Goal: Transaction & Acquisition: Purchase product/service

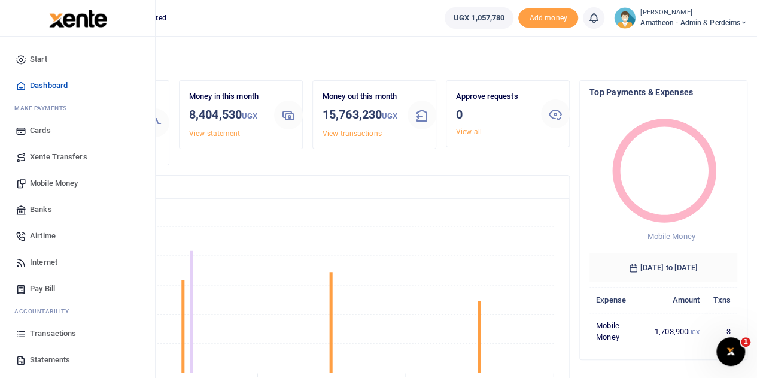
click at [57, 181] on span "Mobile Money" at bounding box center [54, 183] width 48 height 12
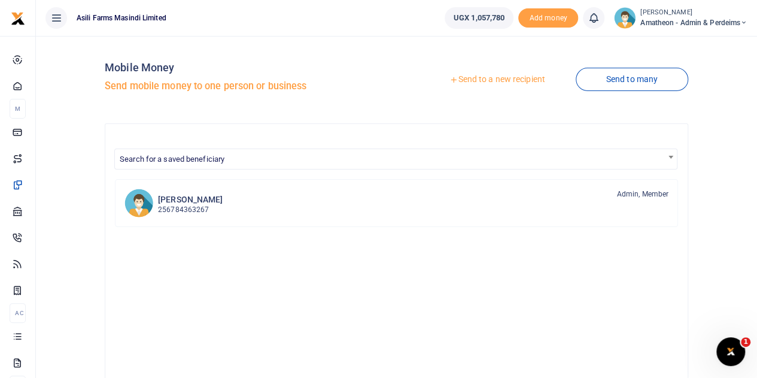
click at [491, 81] on link "Send to a new recipient" at bounding box center [497, 80] width 156 height 22
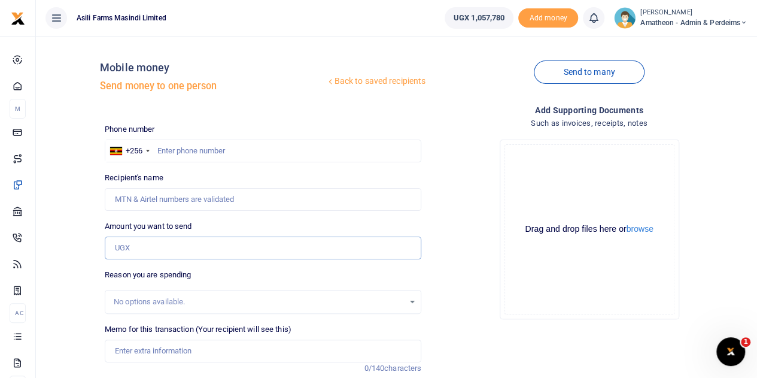
click at [171, 248] on input "Amount you want to send" at bounding box center [263, 247] width 317 height 23
click at [639, 229] on button "browse" at bounding box center [640, 228] width 27 height 9
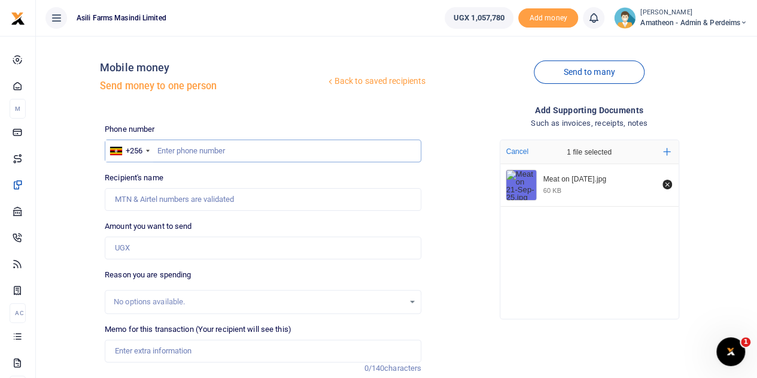
click at [211, 156] on input "text" at bounding box center [263, 150] width 317 height 23
type input "779450048"
type input "[PERSON_NAME]"
type input "779450048"
click at [172, 253] on input "Amount you want to send" at bounding box center [263, 247] width 317 height 23
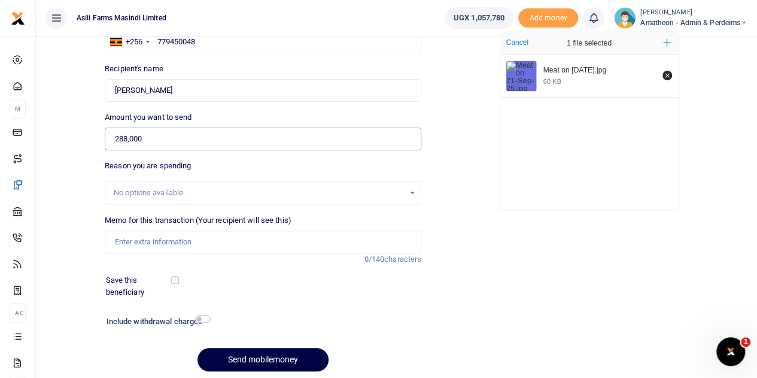
scroll to position [91, 0]
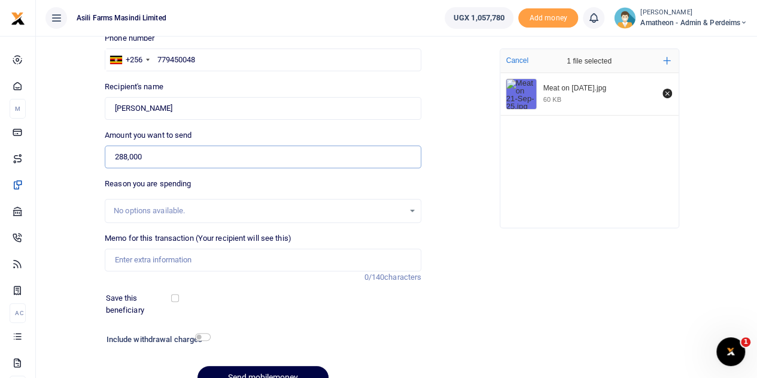
type input "288,000"
click at [180, 258] on input "Memo for this transaction (Your recipient will see this)" at bounding box center [263, 259] width 317 height 23
click at [247, 259] on input "Meat 18kgs for staffs diet Sunday 15th Sep 2025" at bounding box center [263, 259] width 317 height 23
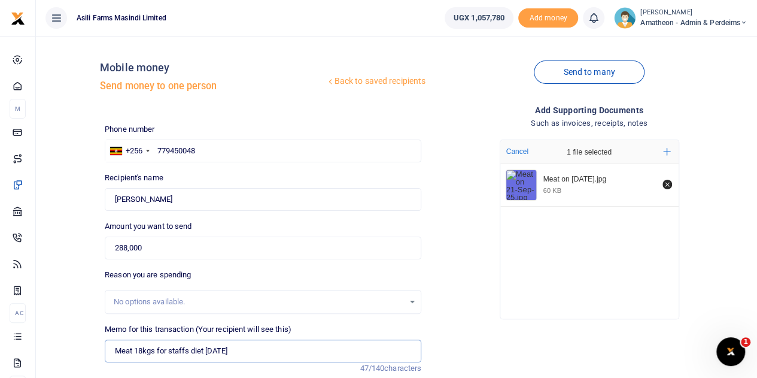
scroll to position [0, 0]
type input "Meat 18kgs for staffs diet Sunday 21st Sep 2025"
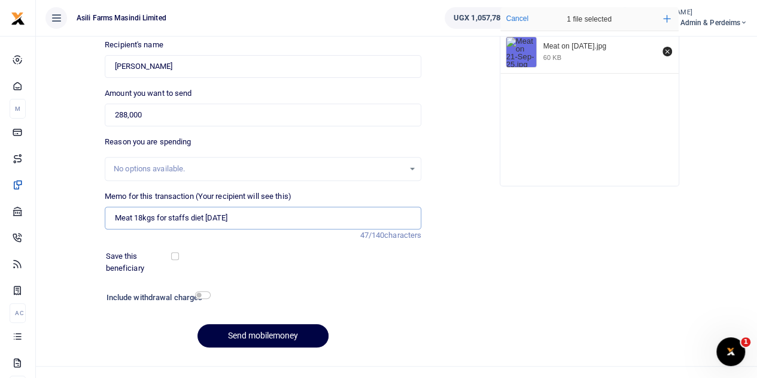
scroll to position [151, 0]
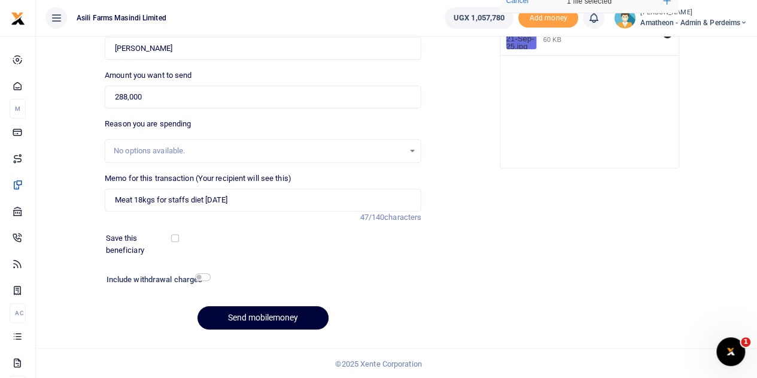
click at [271, 318] on button "Send mobilemoney" at bounding box center [263, 317] width 131 height 23
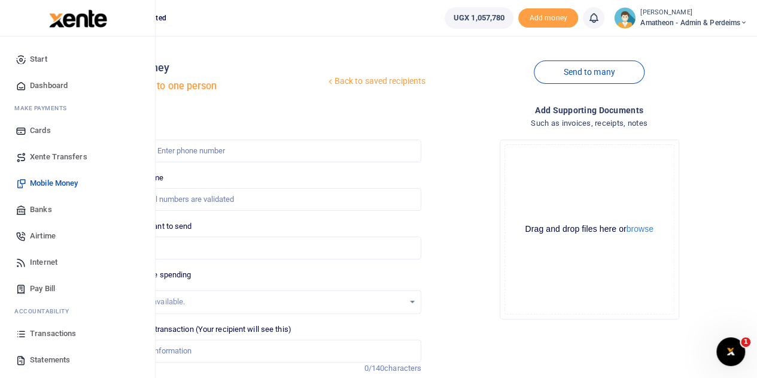
click at [40, 332] on span "Transactions" at bounding box center [53, 333] width 46 height 12
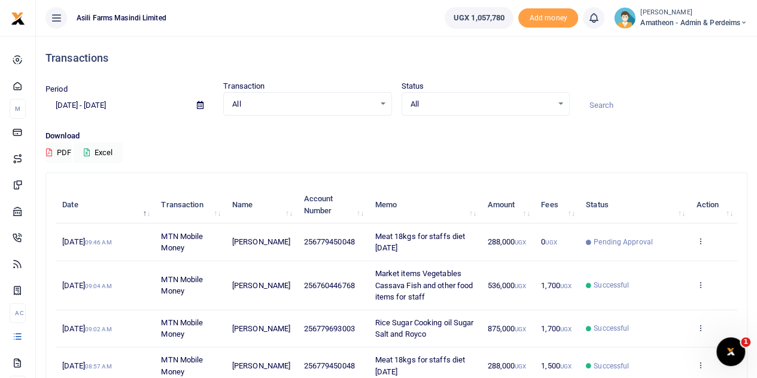
drag, startPoint x: 369, startPoint y: 232, endPoint x: 452, endPoint y: 250, distance: 85.7
click at [452, 250] on td "Meat 18kgs for staffs diet [DATE]" at bounding box center [424, 241] width 113 height 37
copy span "Meat 18kgs for staffs diet [DATE]"
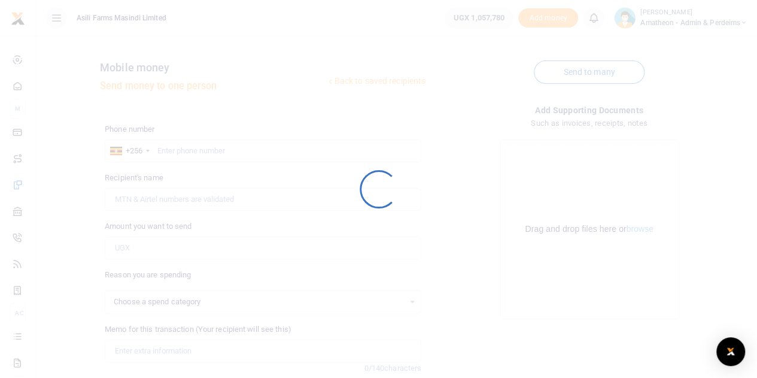
select select
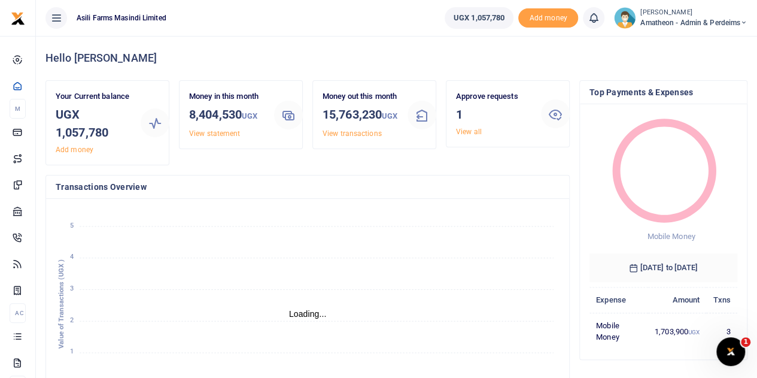
scroll to position [10, 10]
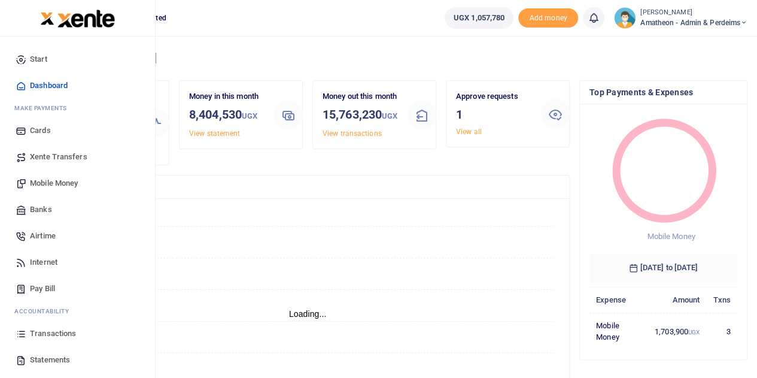
scroll to position [10, 10]
click at [34, 332] on span "Transactions" at bounding box center [53, 333] width 46 height 12
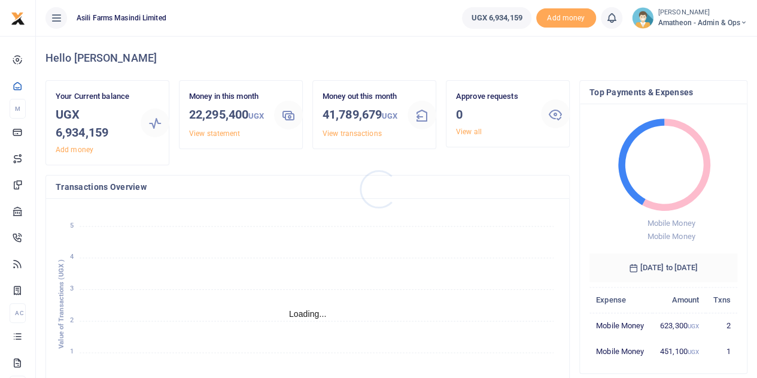
scroll to position [10, 10]
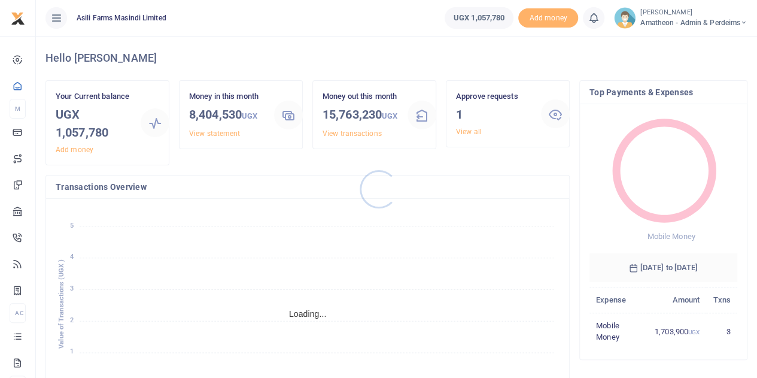
scroll to position [10, 10]
